Goal: Check status: Check status

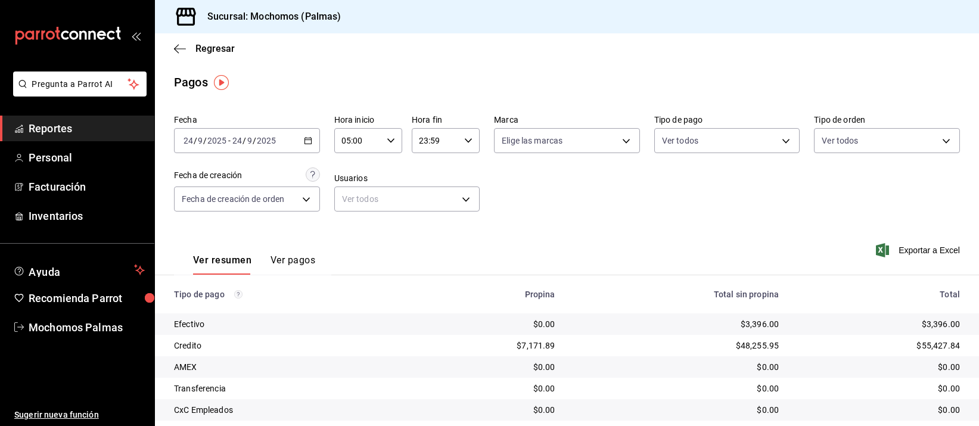
click at [226, 136] on input "2025" at bounding box center [217, 141] width 20 height 10
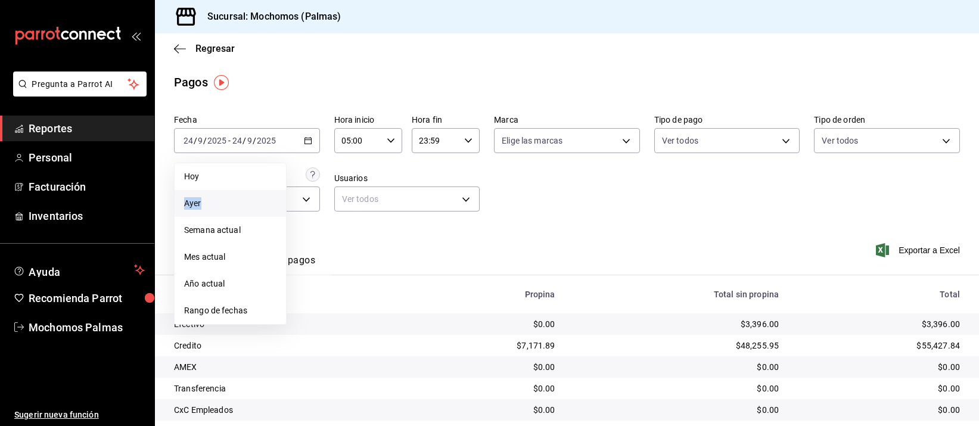
drag, startPoint x: 226, startPoint y: 184, endPoint x: 226, endPoint y: 201, distance: 16.7
click at [226, 201] on ul "Hoy Ayer Semana actual Mes actual Año actual Rango de fechas" at bounding box center [230, 244] width 113 height 162
click at [226, 201] on span "Ayer" at bounding box center [230, 203] width 92 height 13
type input "00:00"
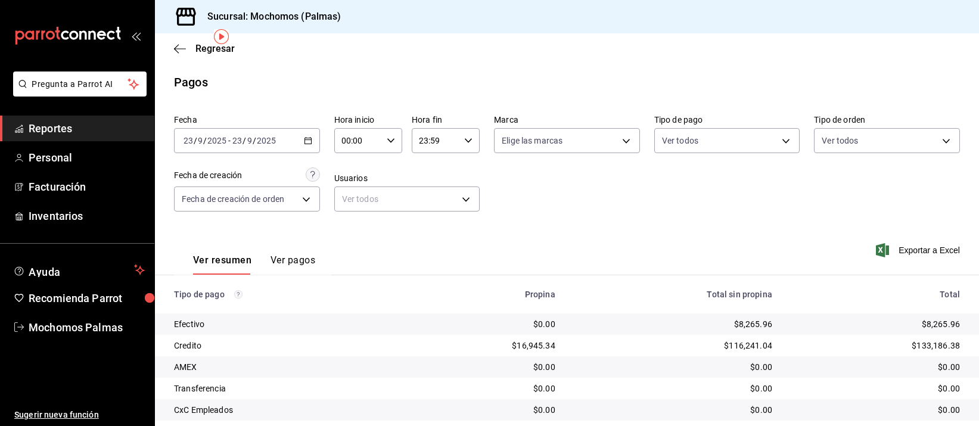
scroll to position [121, 0]
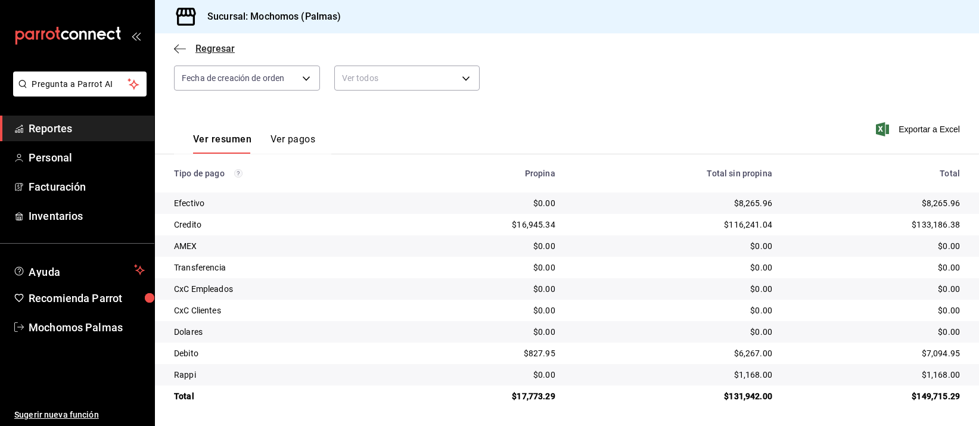
click at [192, 44] on span "Regresar" at bounding box center [204, 48] width 61 height 11
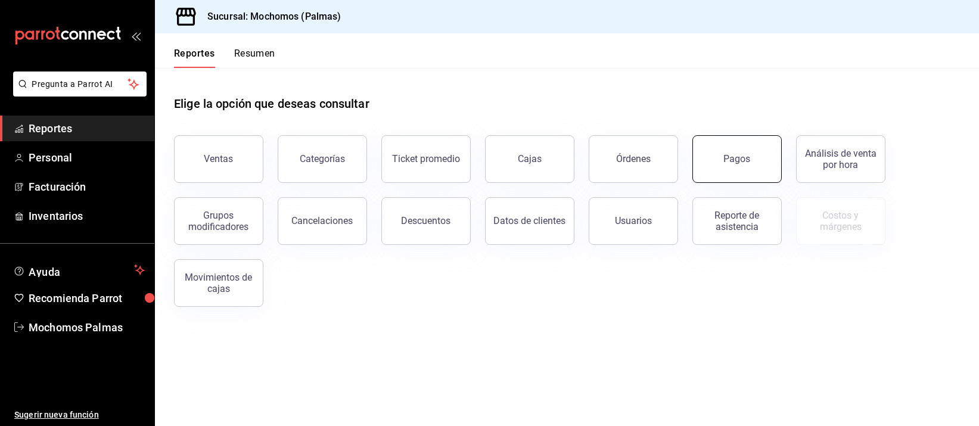
click at [736, 147] on button "Pagos" at bounding box center [736, 159] width 89 height 48
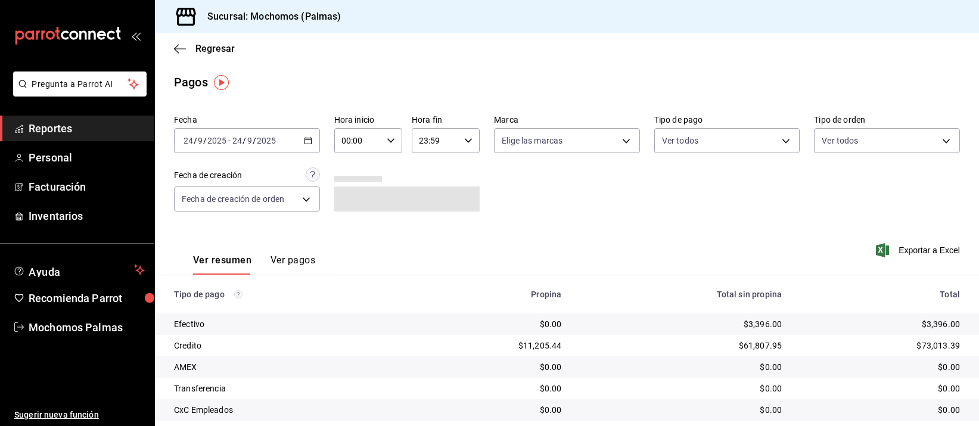
click at [355, 136] on input "00:00" at bounding box center [358, 141] width 48 height 24
click at [349, 240] on span "05" at bounding box center [348, 240] width 14 height 10
type input "05:00"
click at [349, 48] on div at bounding box center [489, 213] width 979 height 426
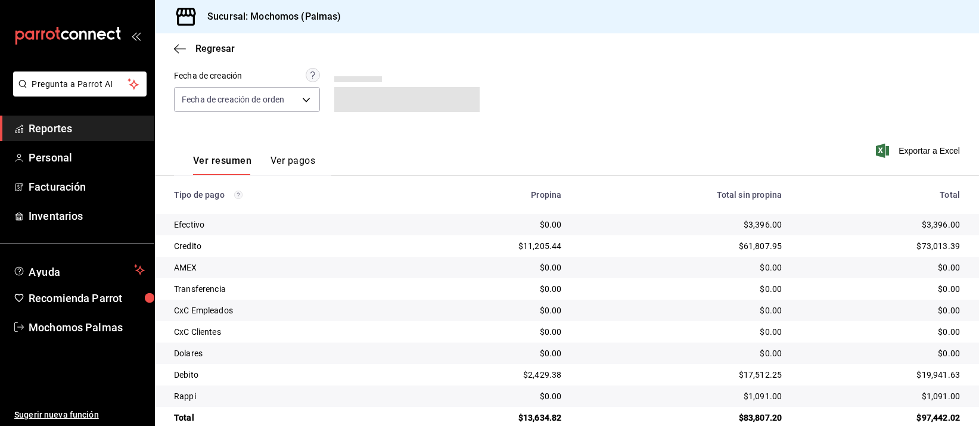
scroll to position [121, 0]
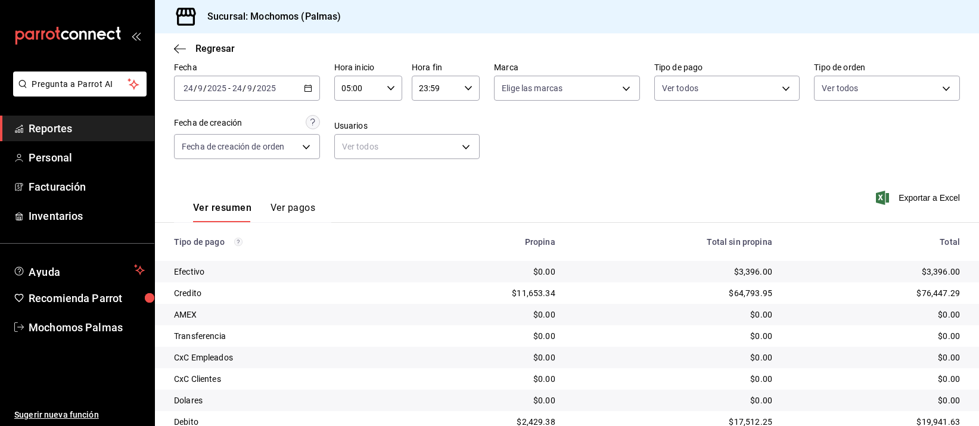
scroll to position [121, 0]
